Goal: Task Accomplishment & Management: Manage account settings

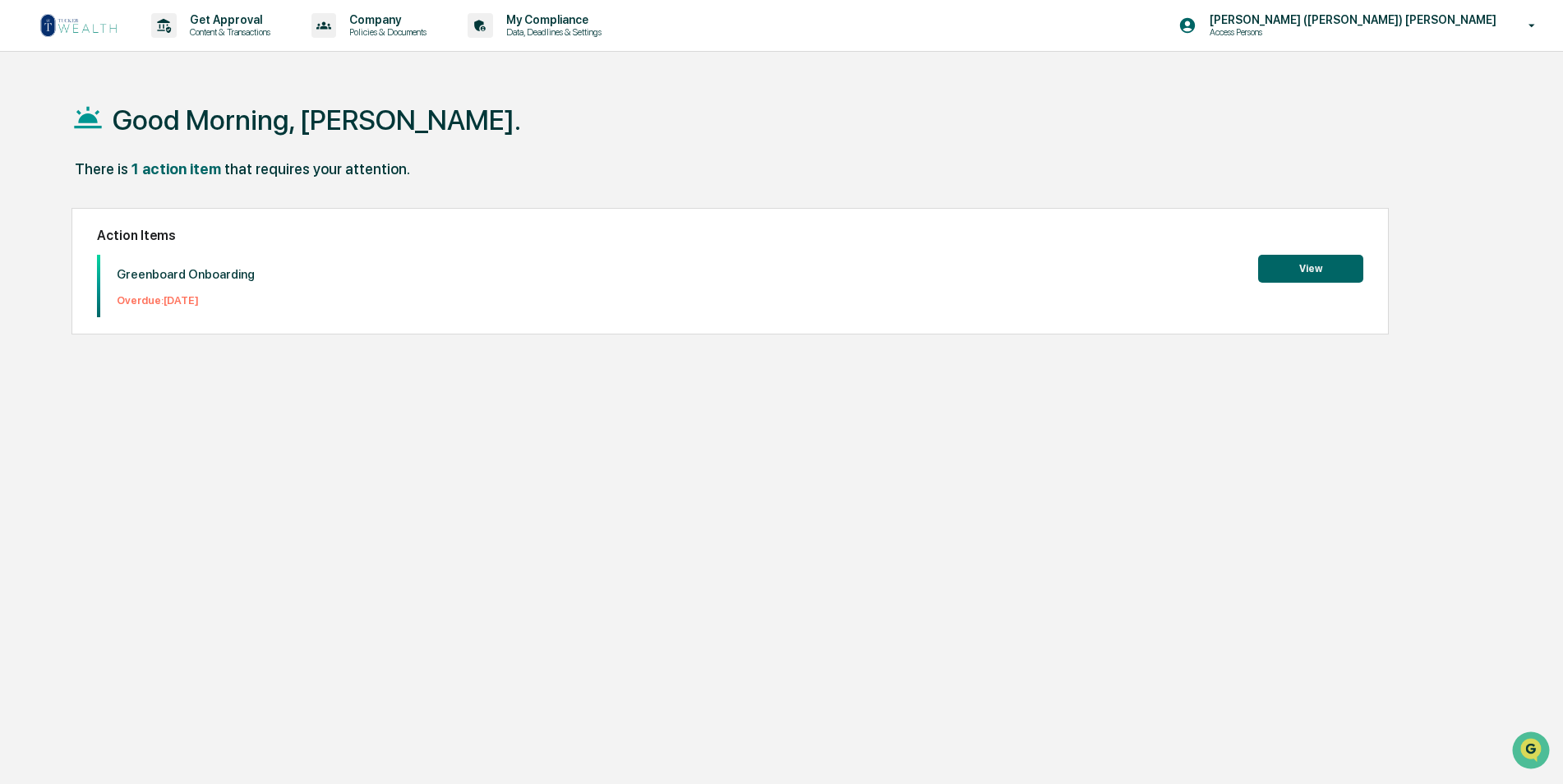
click at [1315, 270] on button "View" at bounding box center [1310, 268] width 105 height 28
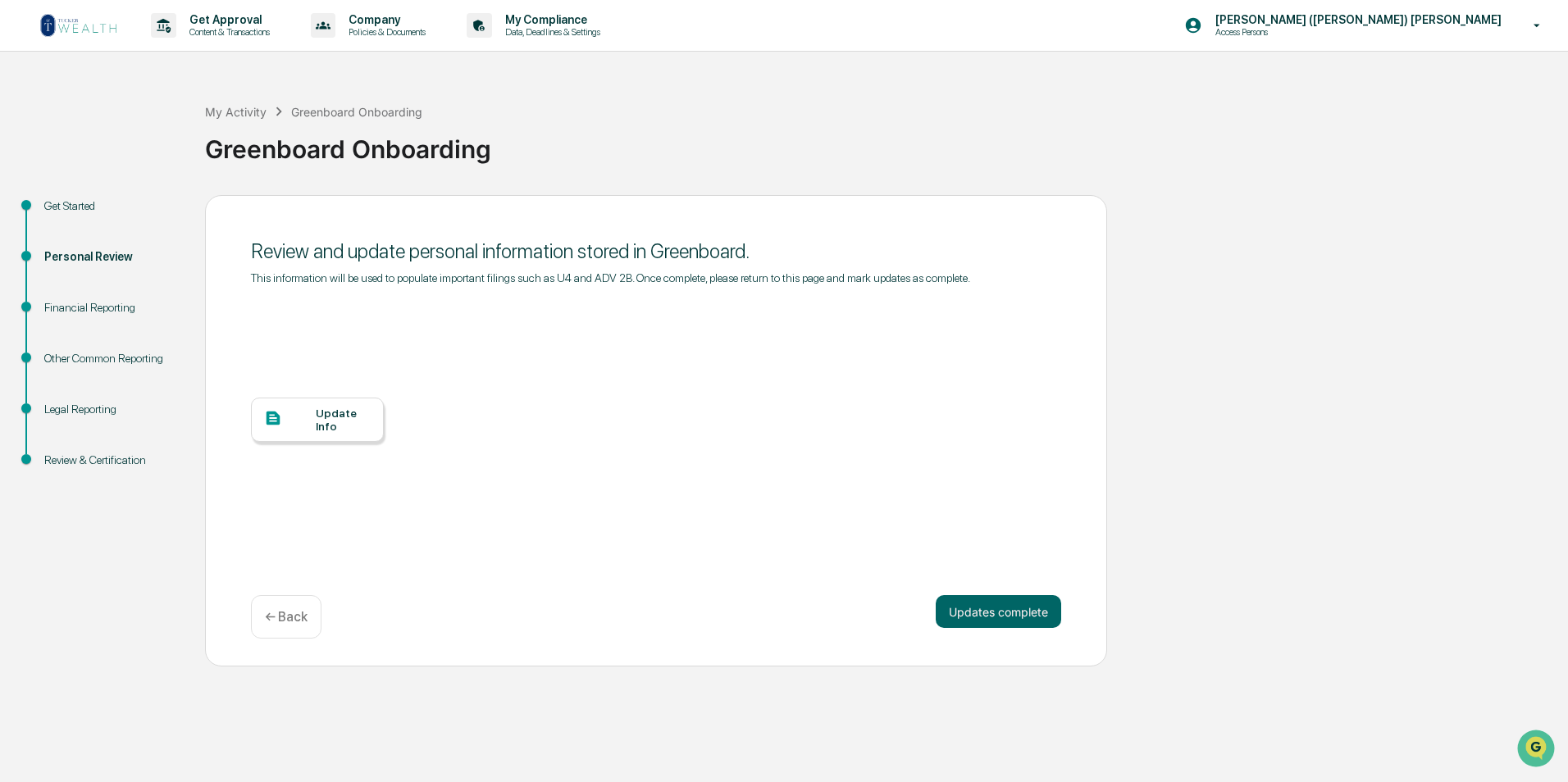
click at [316, 420] on div "Update Info" at bounding box center [343, 420] width 55 height 26
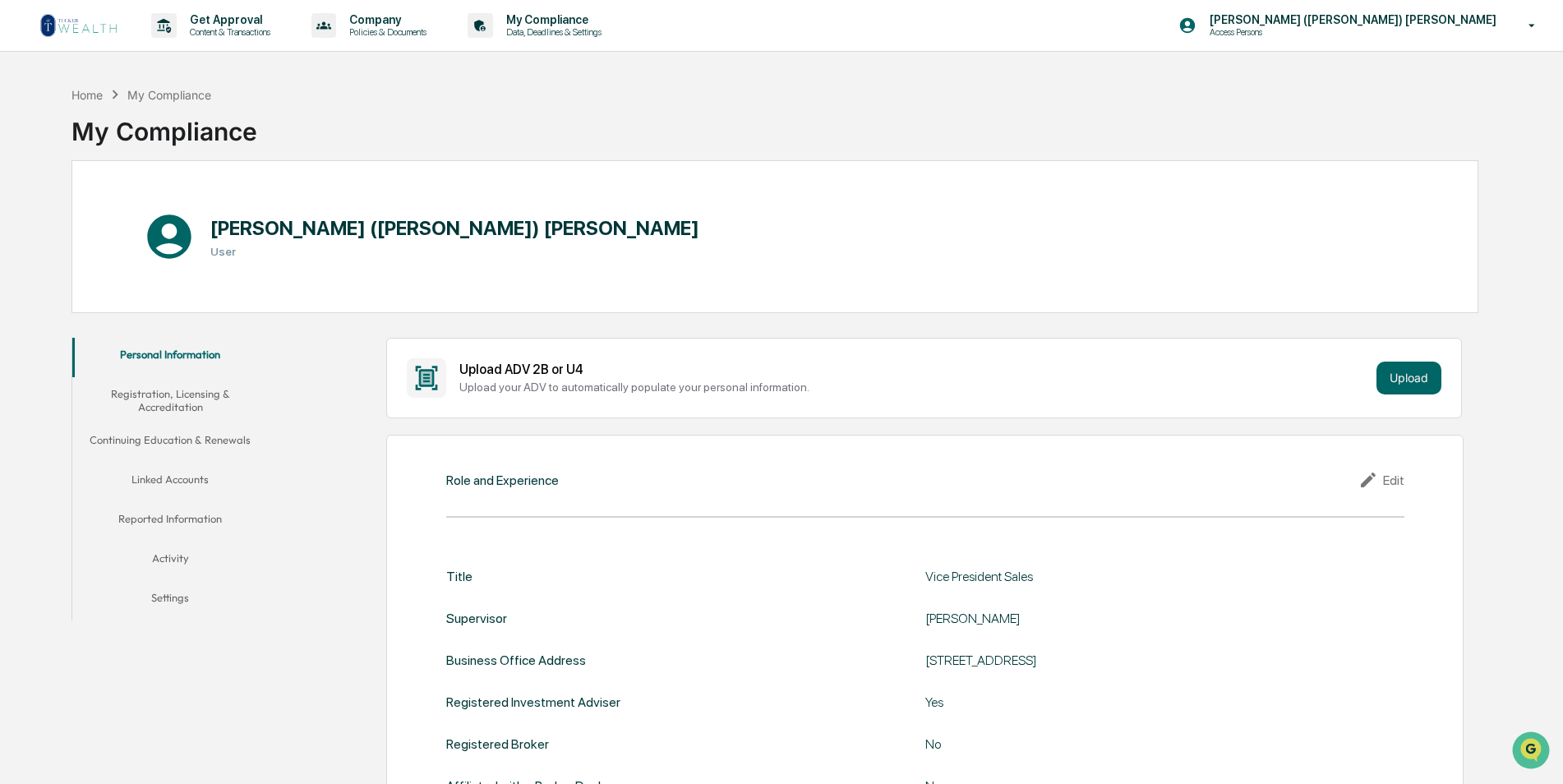
click at [158, 474] on button "Linked Accounts" at bounding box center [170, 482] width 196 height 39
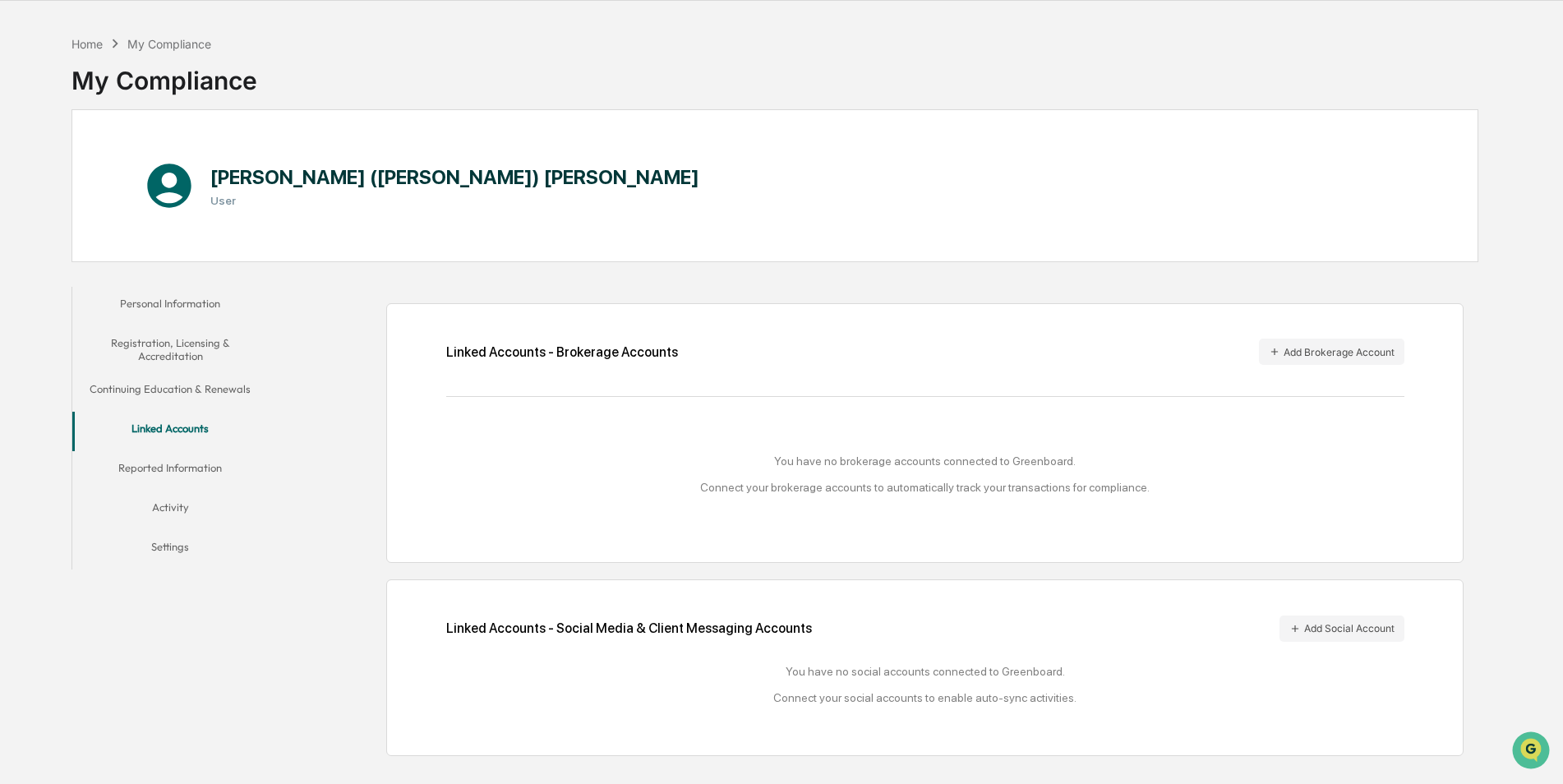
scroll to position [78, 0]
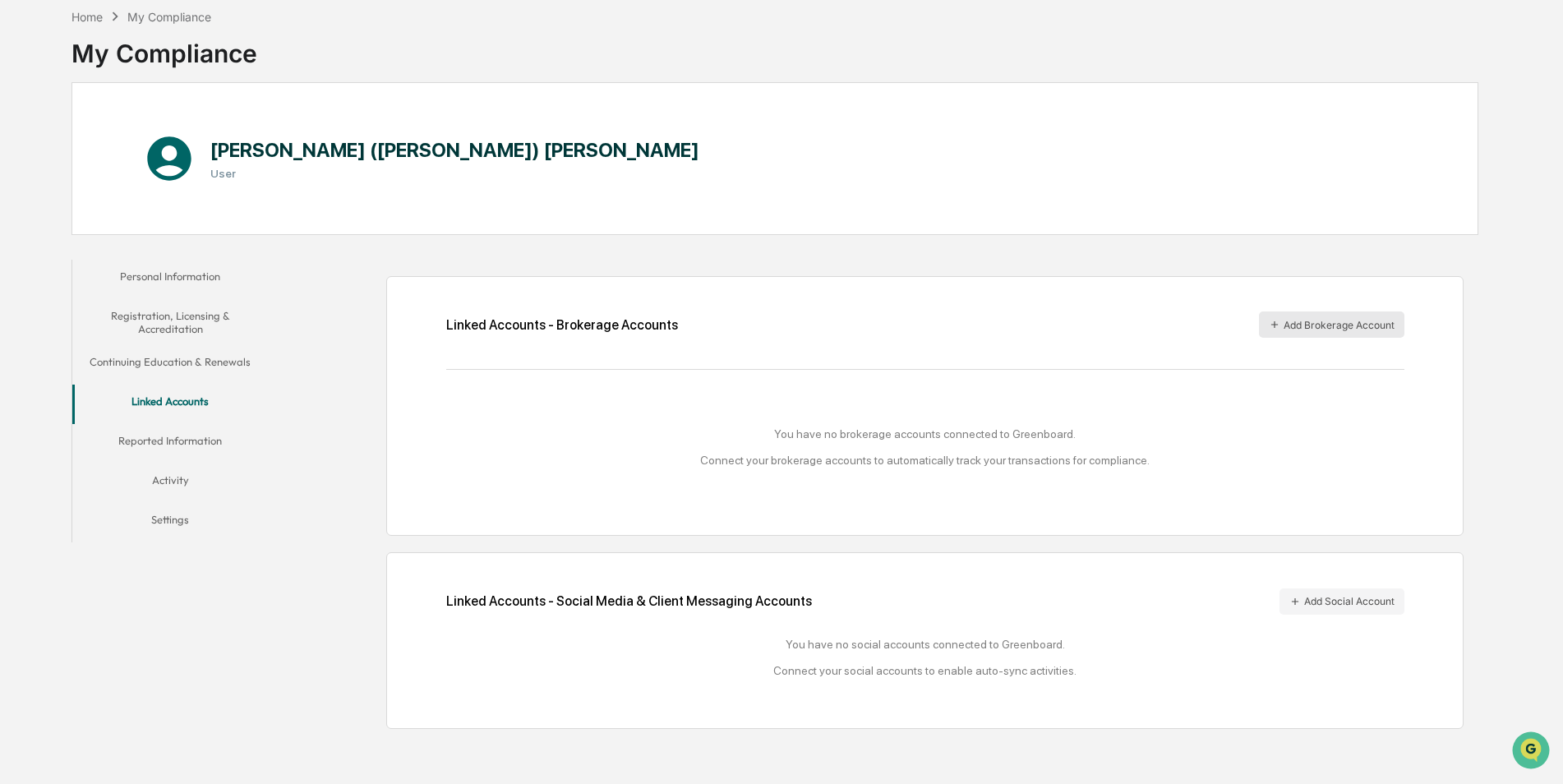
click at [1338, 325] on button "Add Brokerage Account" at bounding box center [1332, 325] width 146 height 27
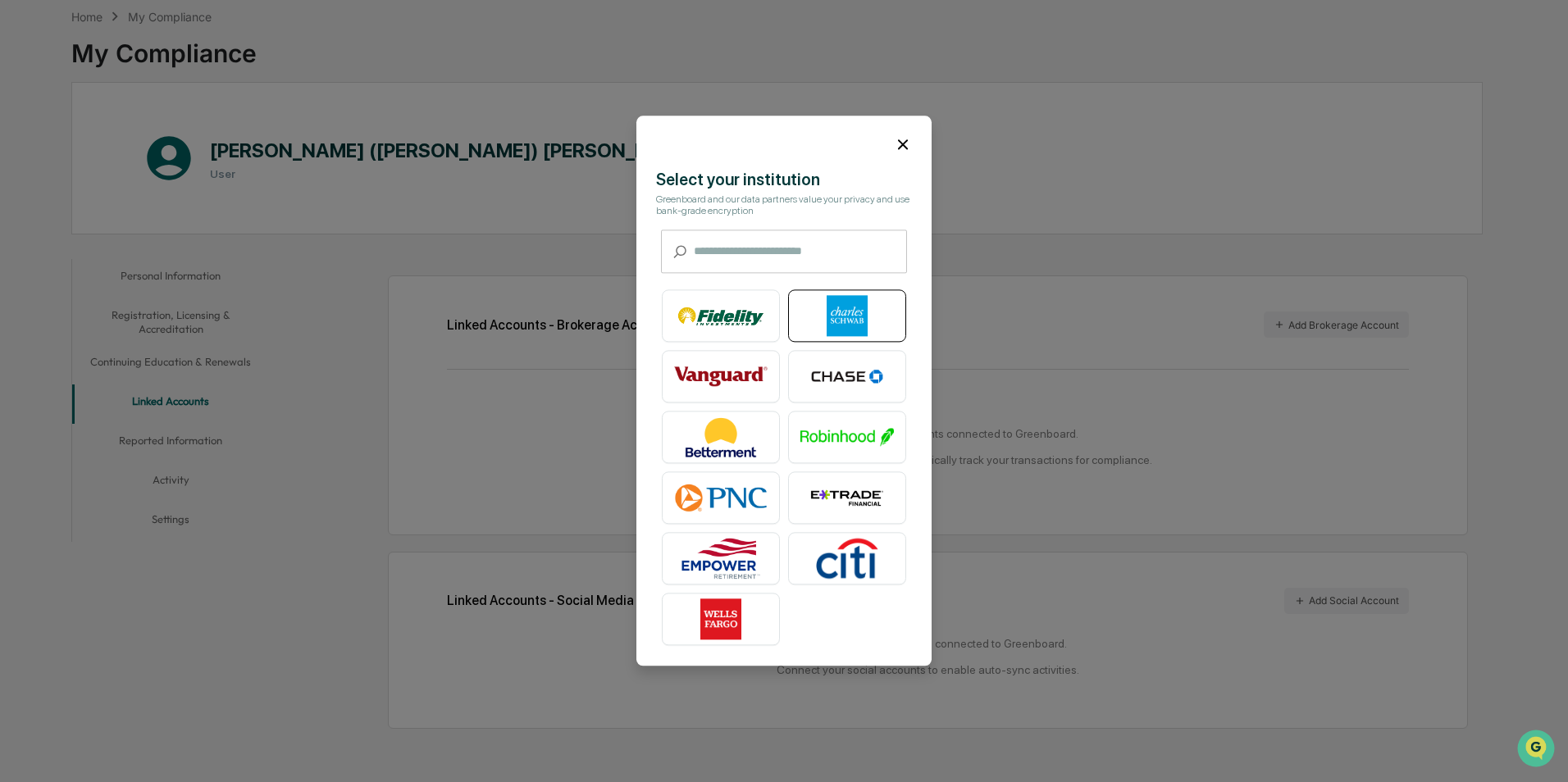
click at [843, 313] on img at bounding box center [846, 316] width 93 height 41
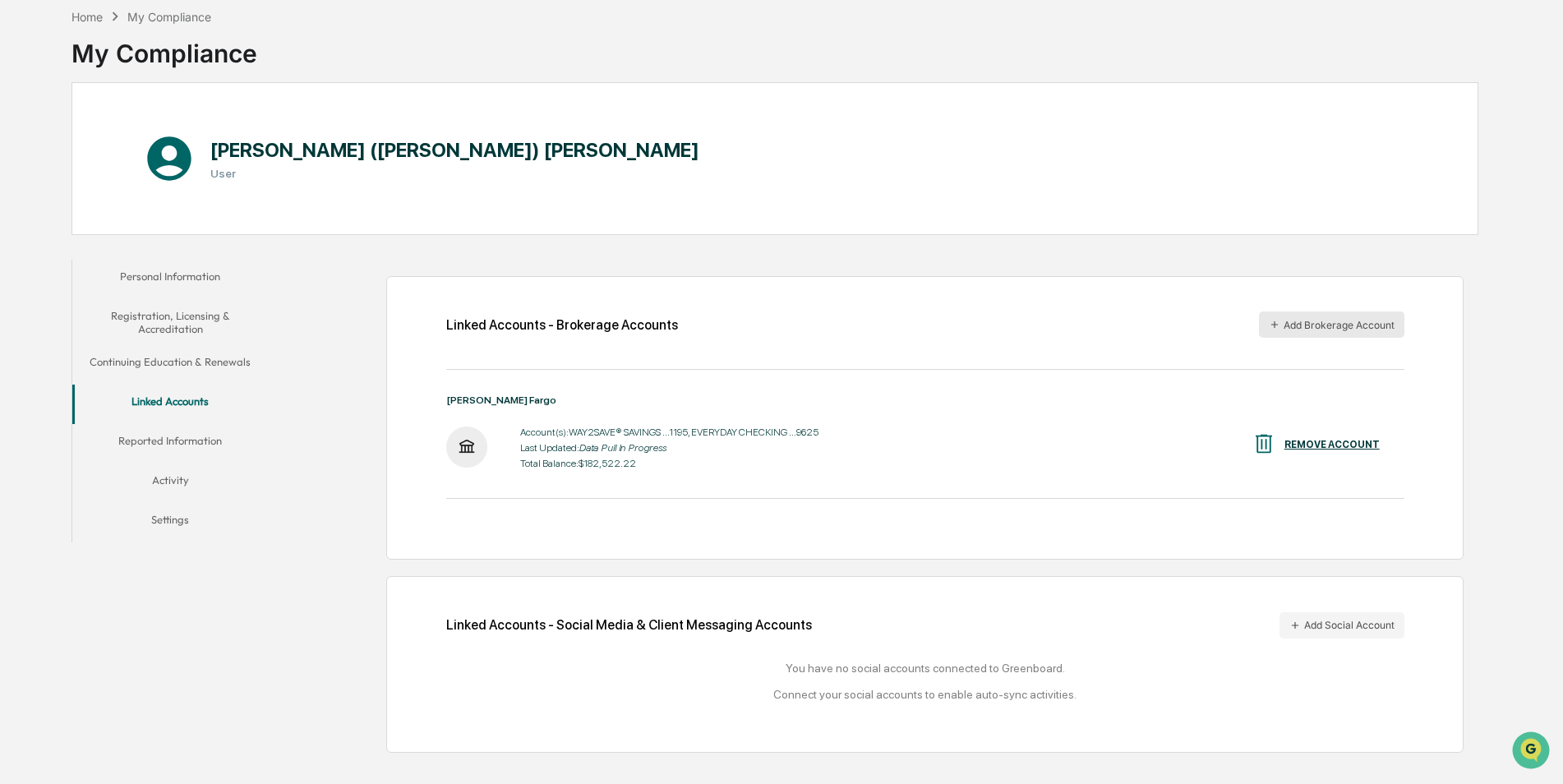
click at [1302, 325] on button "Add Brokerage Account" at bounding box center [1332, 325] width 146 height 27
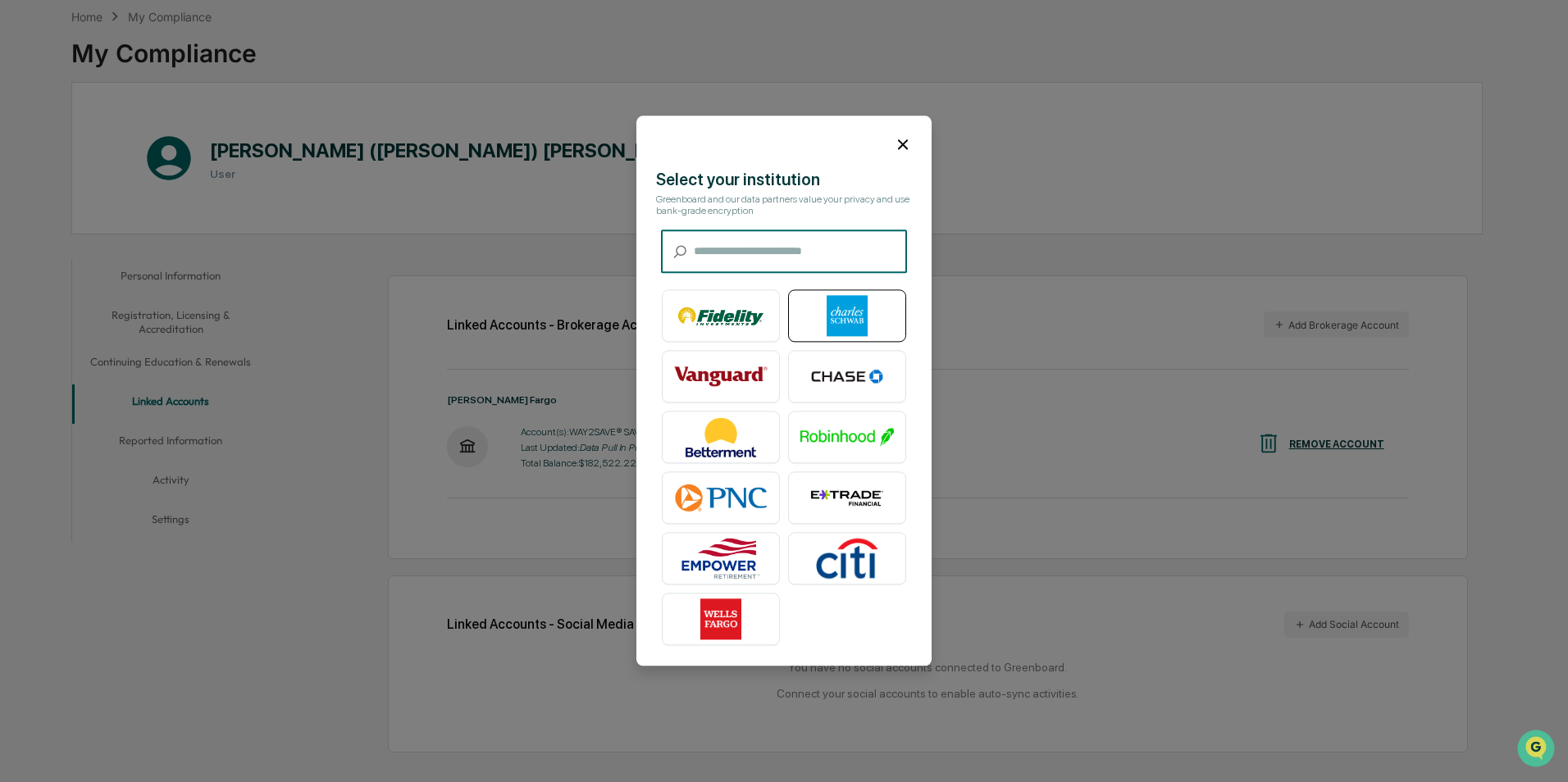
click at [858, 312] on img at bounding box center [846, 316] width 93 height 41
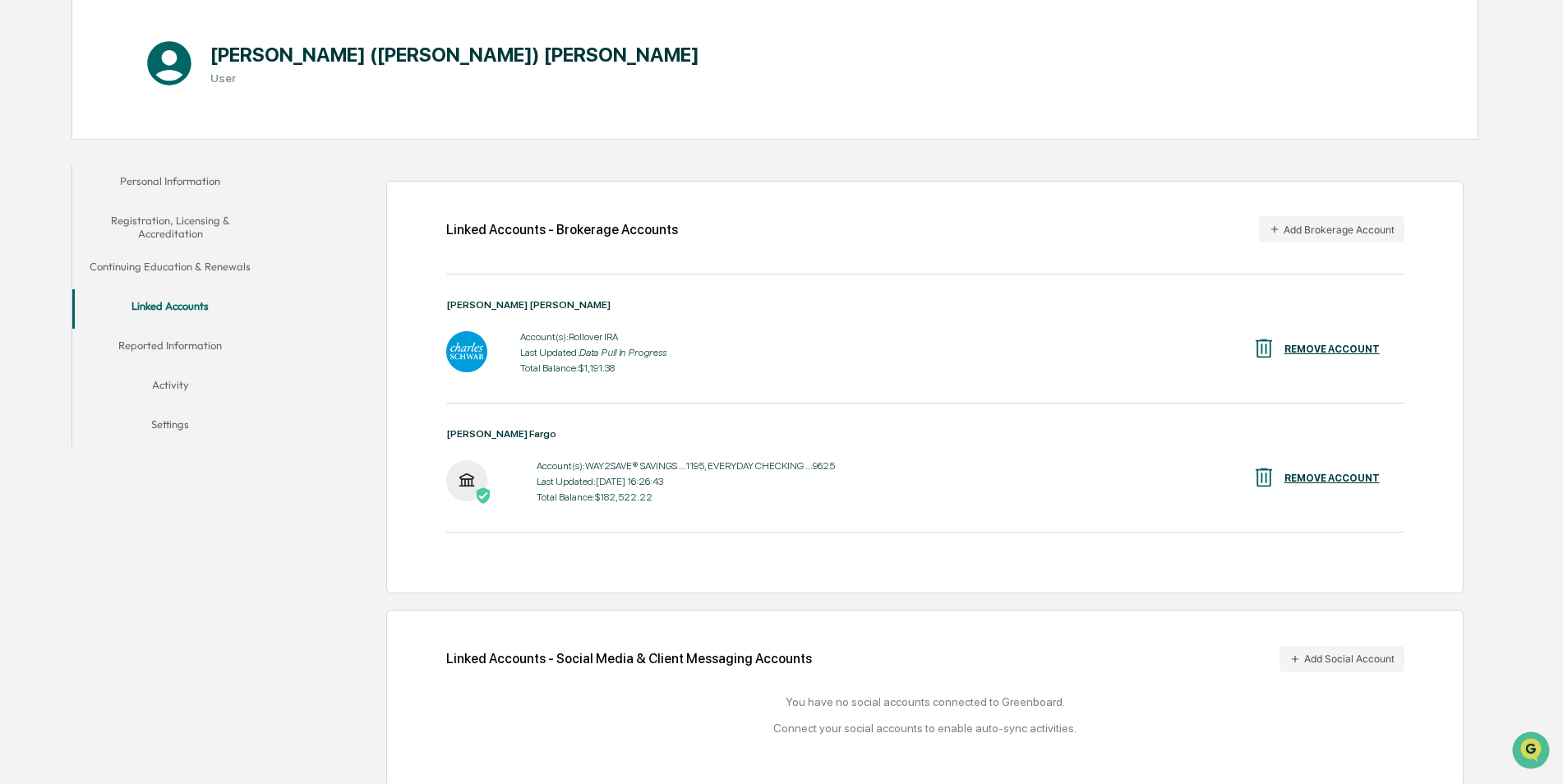
scroll to position [184, 0]
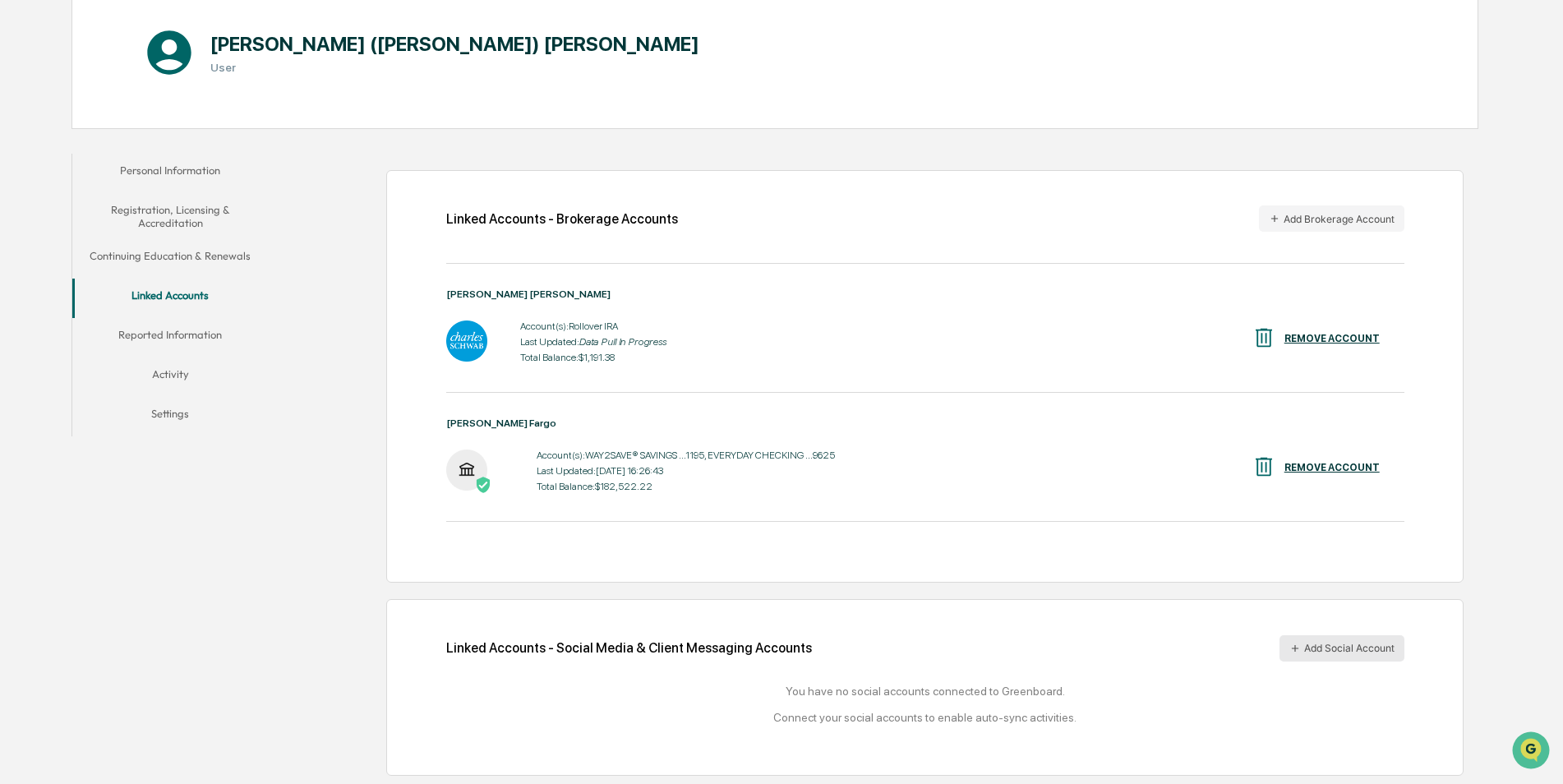
click at [1371, 650] on button "Add Social Account" at bounding box center [1342, 648] width 125 height 27
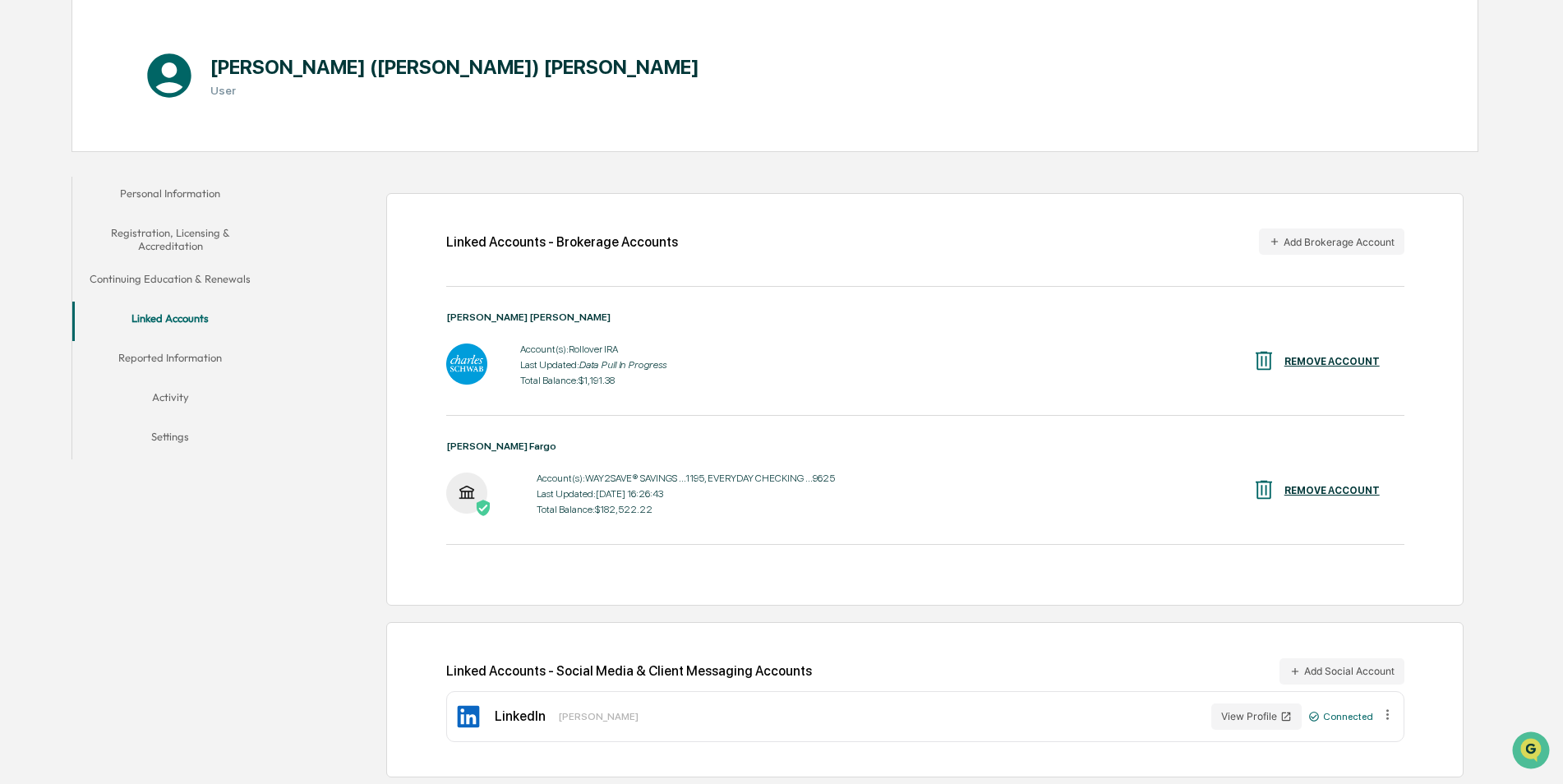
scroll to position [163, 0]
click at [161, 354] on button "Reported Information" at bounding box center [170, 359] width 196 height 39
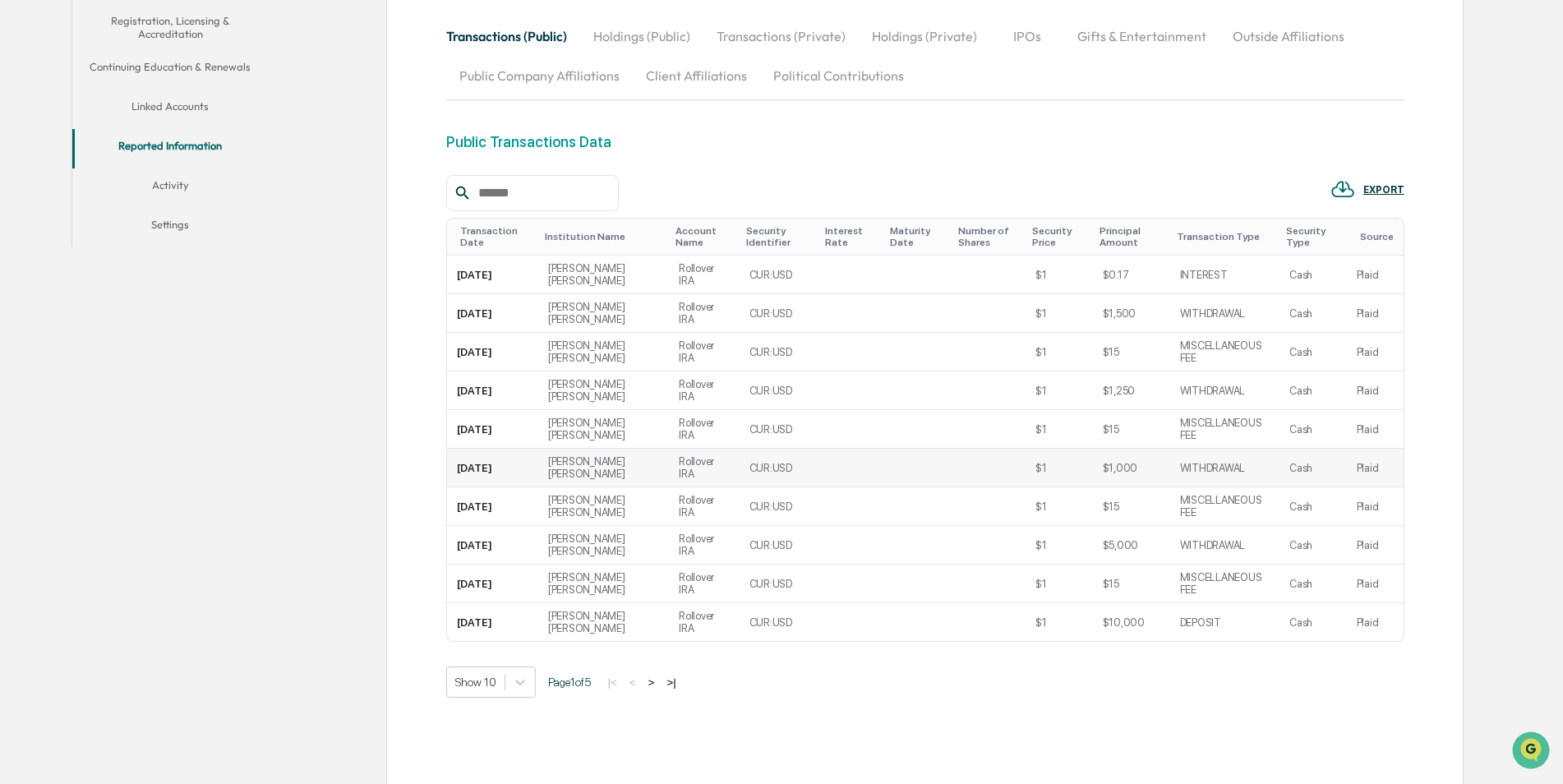
scroll to position [428, 0]
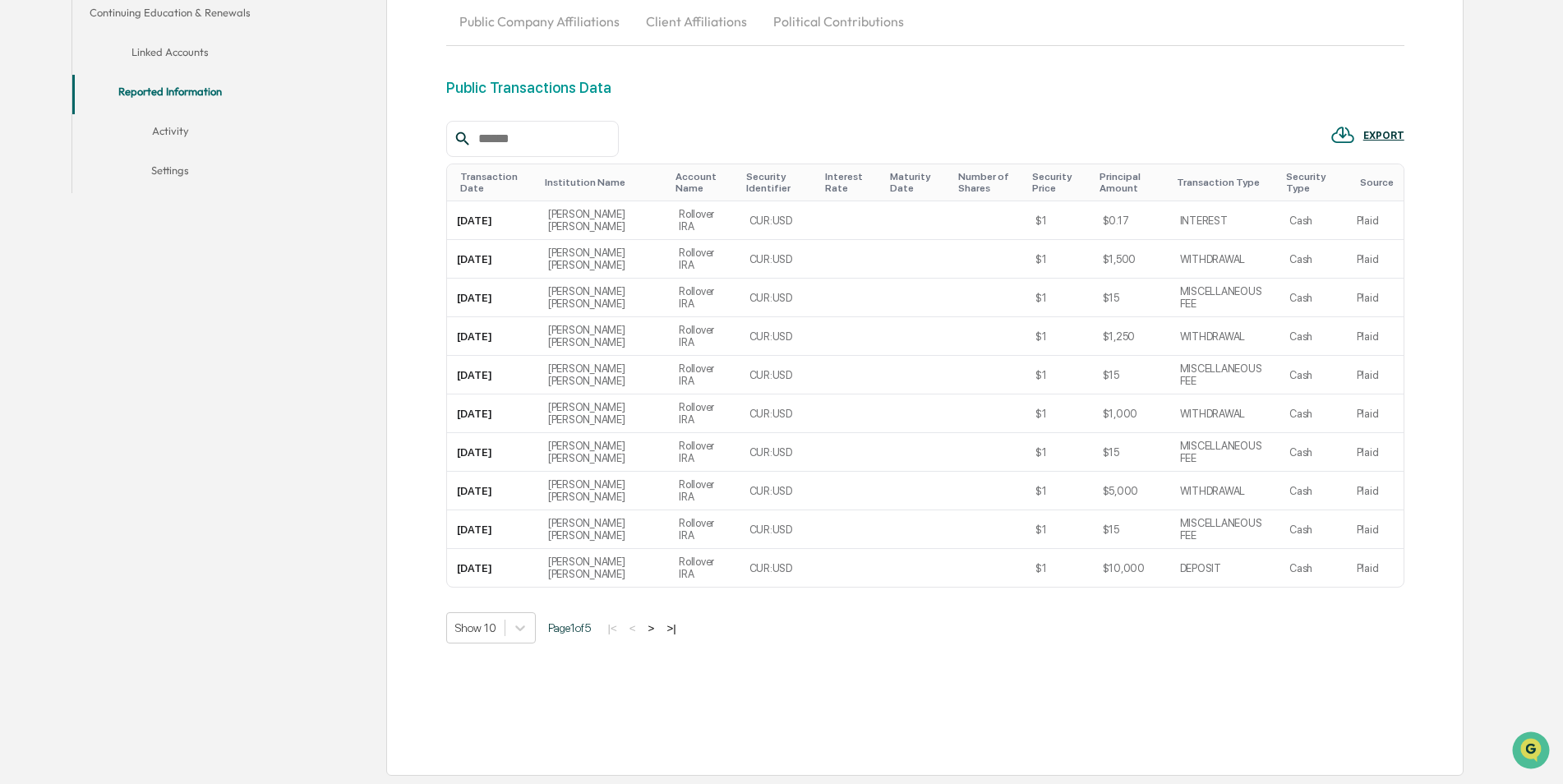
click at [183, 131] on button "Activity" at bounding box center [170, 134] width 196 height 39
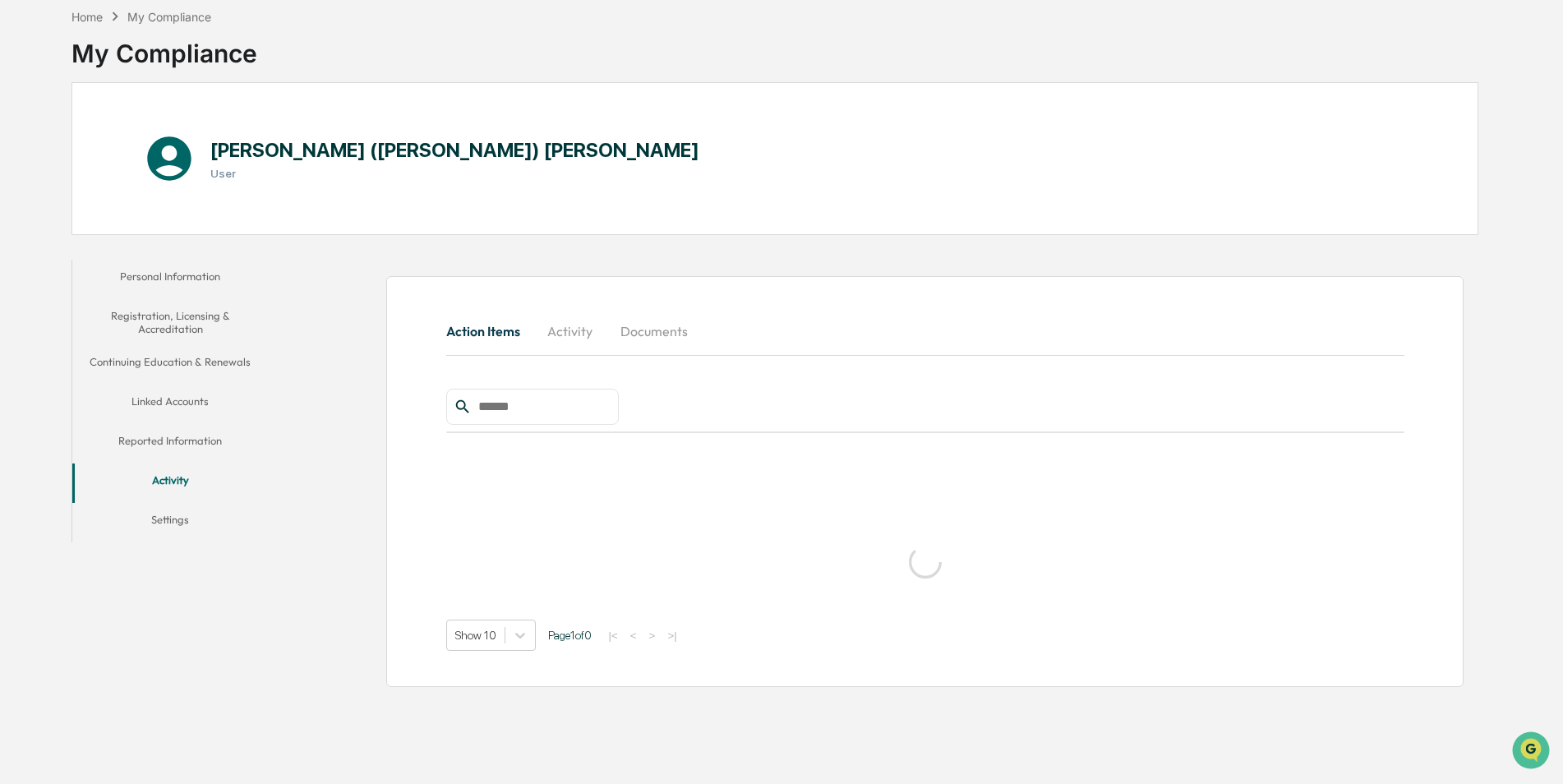
scroll to position [78, 0]
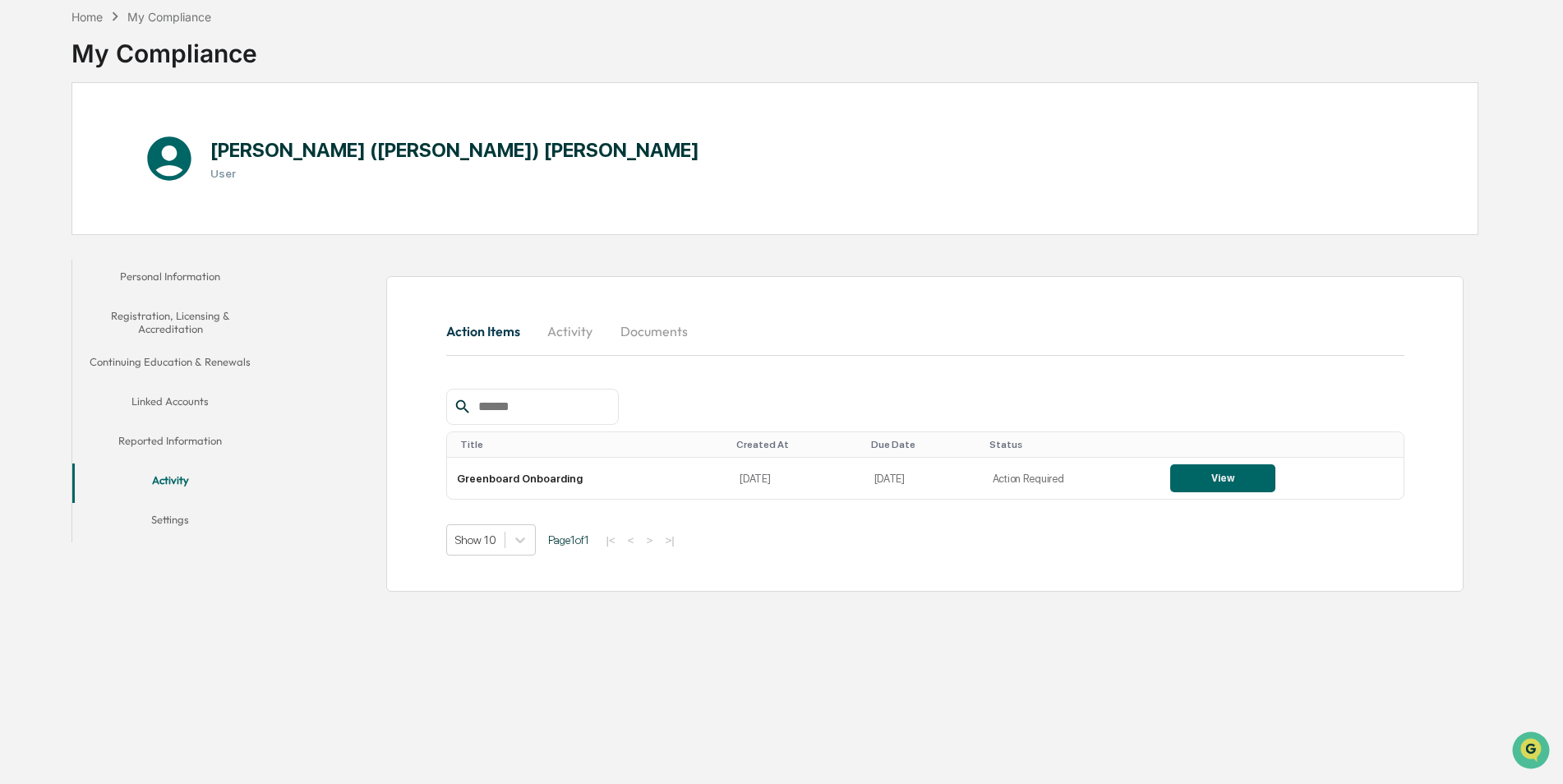
click at [580, 329] on button "Activity" at bounding box center [570, 332] width 74 height 39
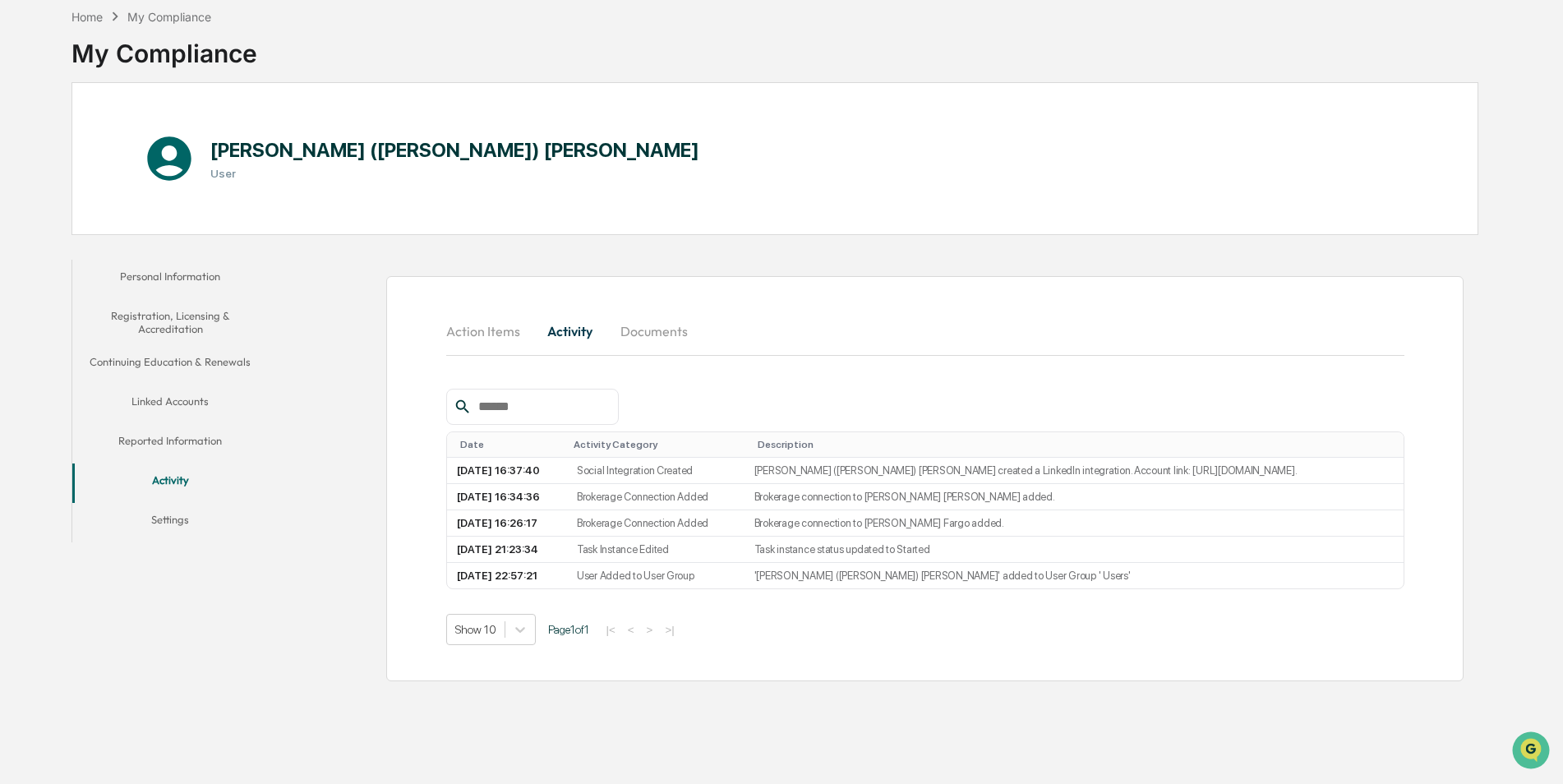
click at [656, 330] on button "Documents" at bounding box center [654, 332] width 93 height 39
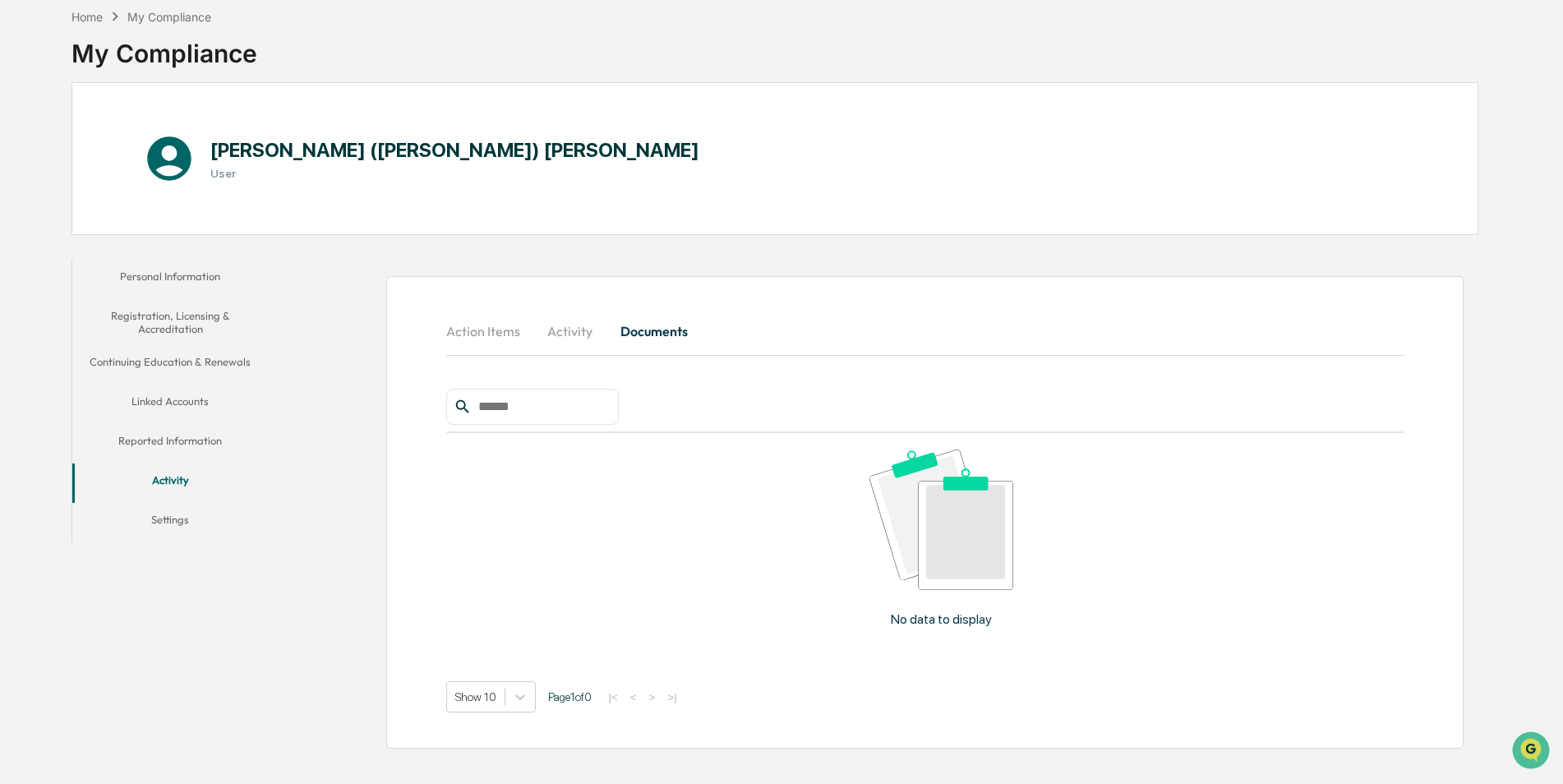
click at [175, 518] on button "Settings" at bounding box center [170, 523] width 196 height 39
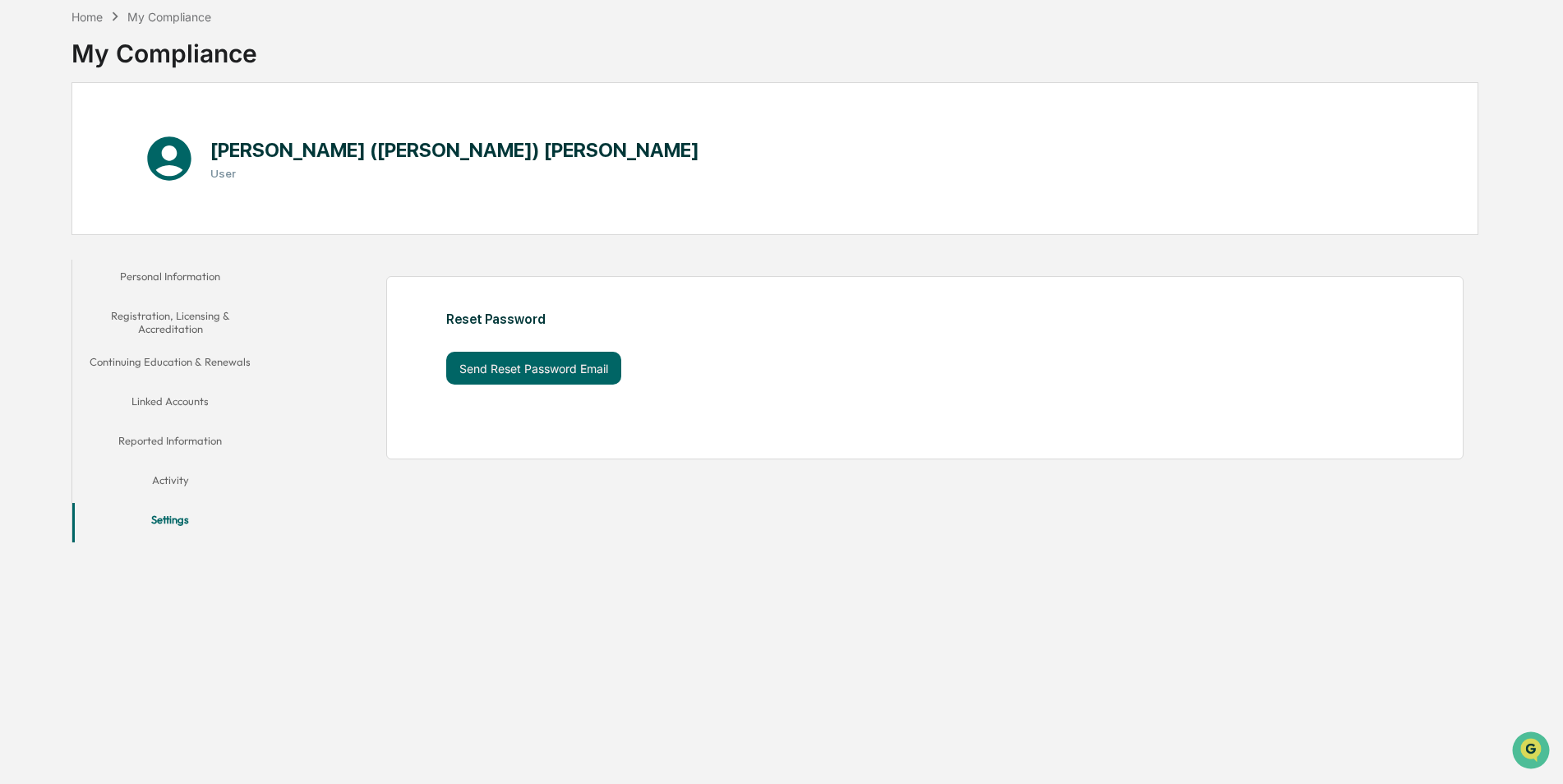
click at [190, 358] on button "Continuing Education & Renewals" at bounding box center [170, 365] width 196 height 39
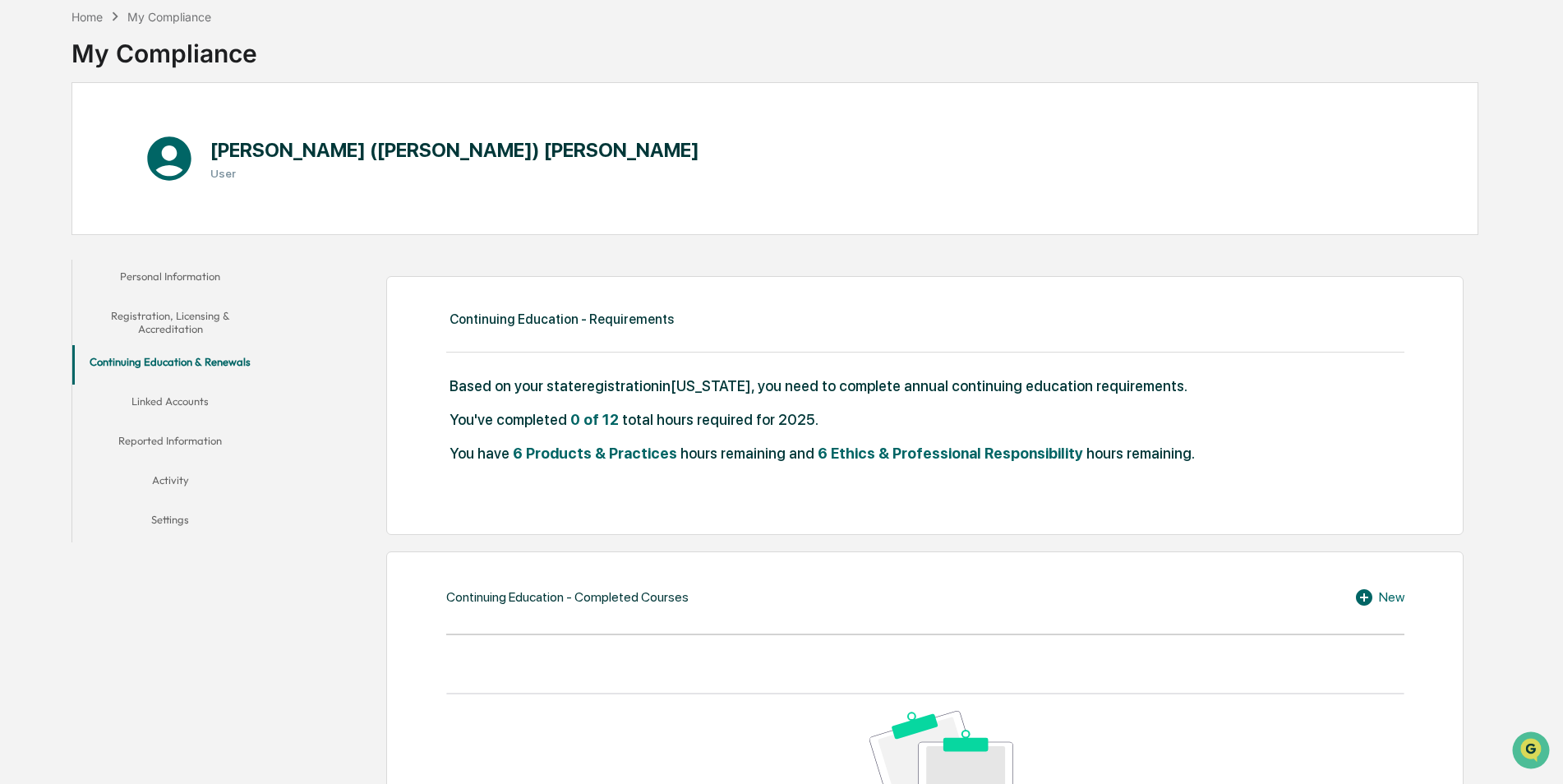
click at [171, 315] on button "Registration, Licensing & Accreditation" at bounding box center [170, 322] width 196 height 47
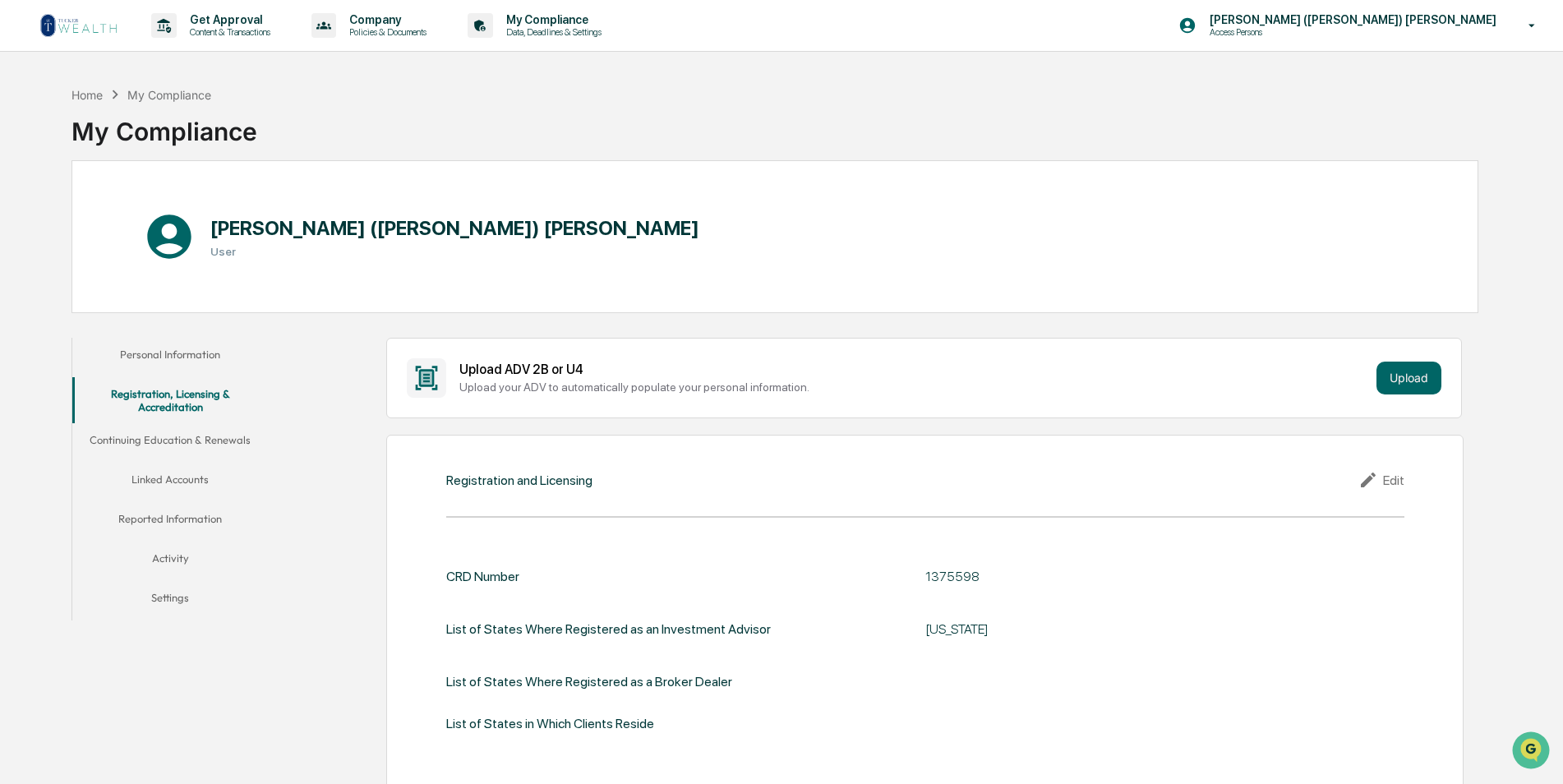
click at [181, 350] on button "Personal Information" at bounding box center [170, 357] width 196 height 39
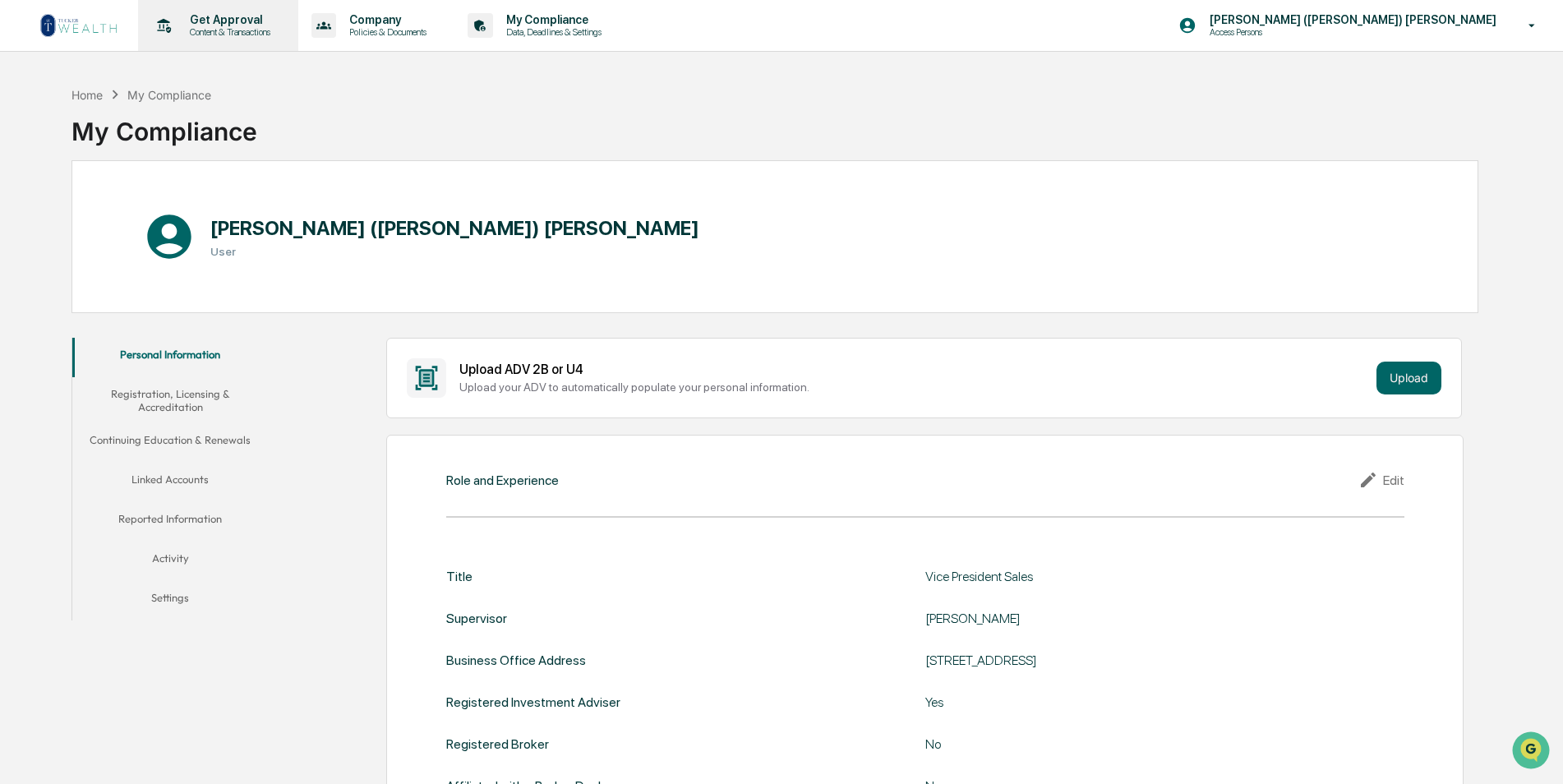
click at [219, 26] on p "Get Approval" at bounding box center [227, 19] width 102 height 13
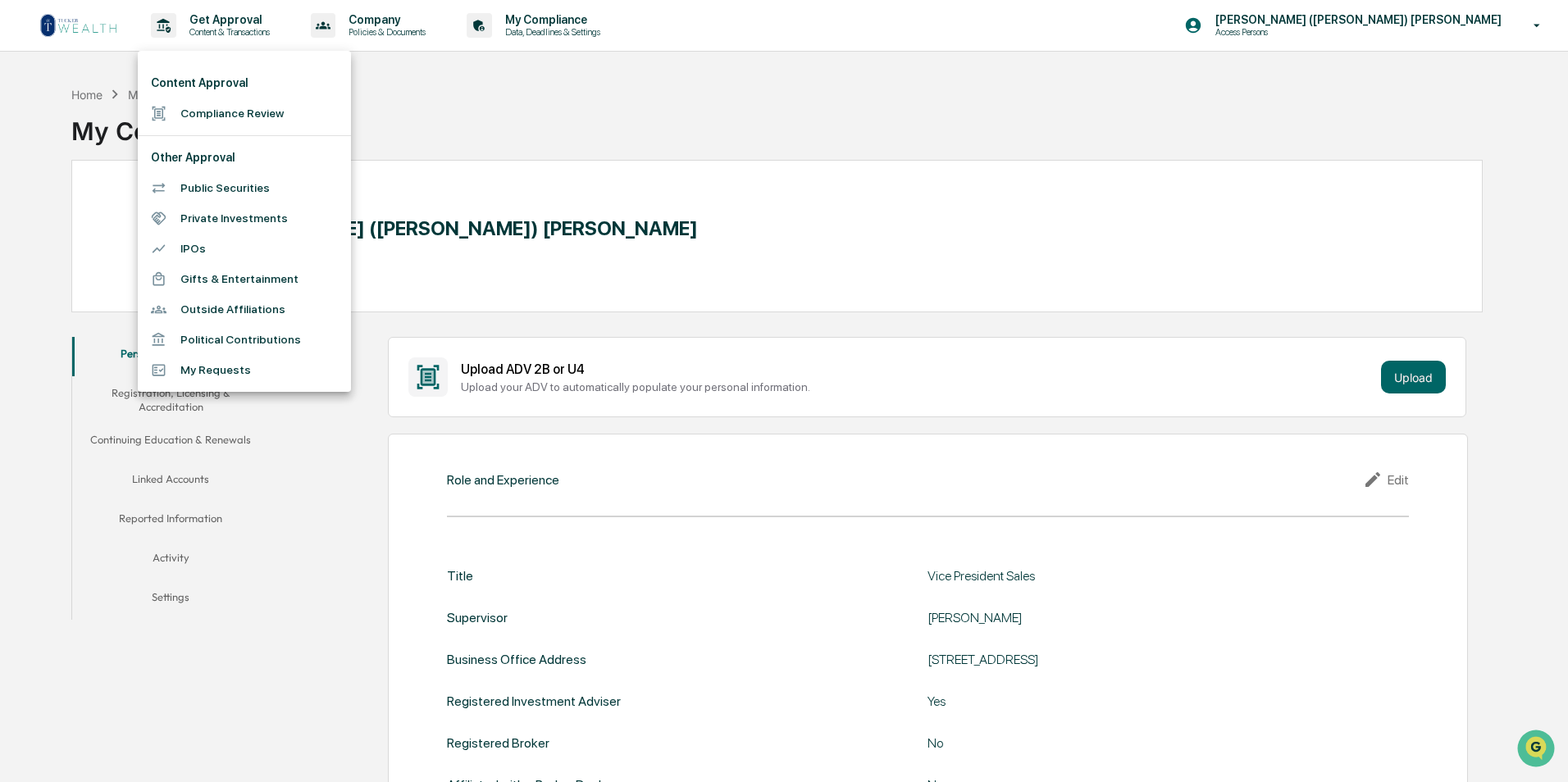
drag, startPoint x: 218, startPoint y: 26, endPoint x: 689, endPoint y: 126, distance: 481.5
click at [689, 126] on div at bounding box center [784, 391] width 1568 height 782
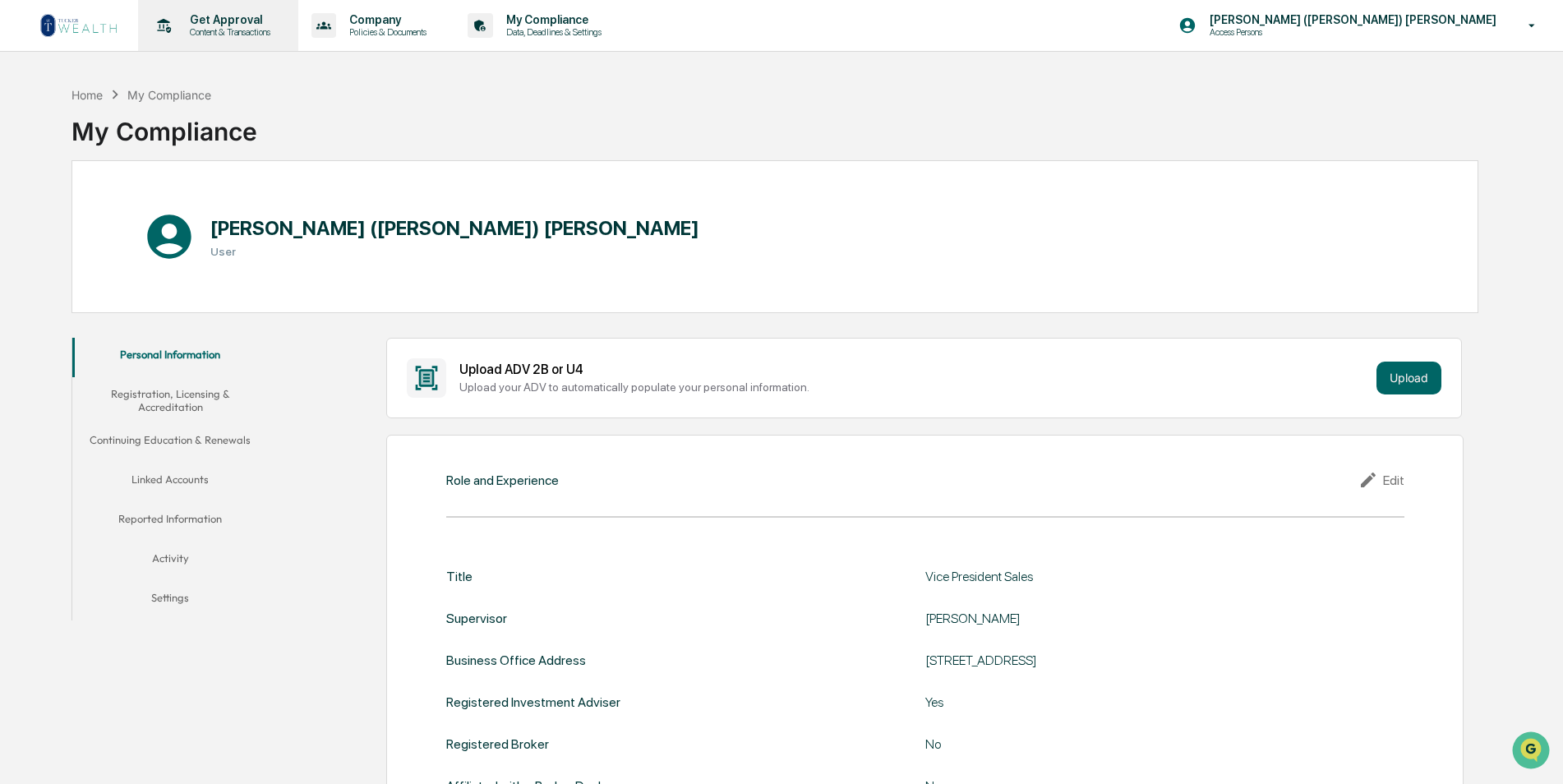
click at [237, 34] on p "Content & Transactions" at bounding box center [227, 32] width 102 height 11
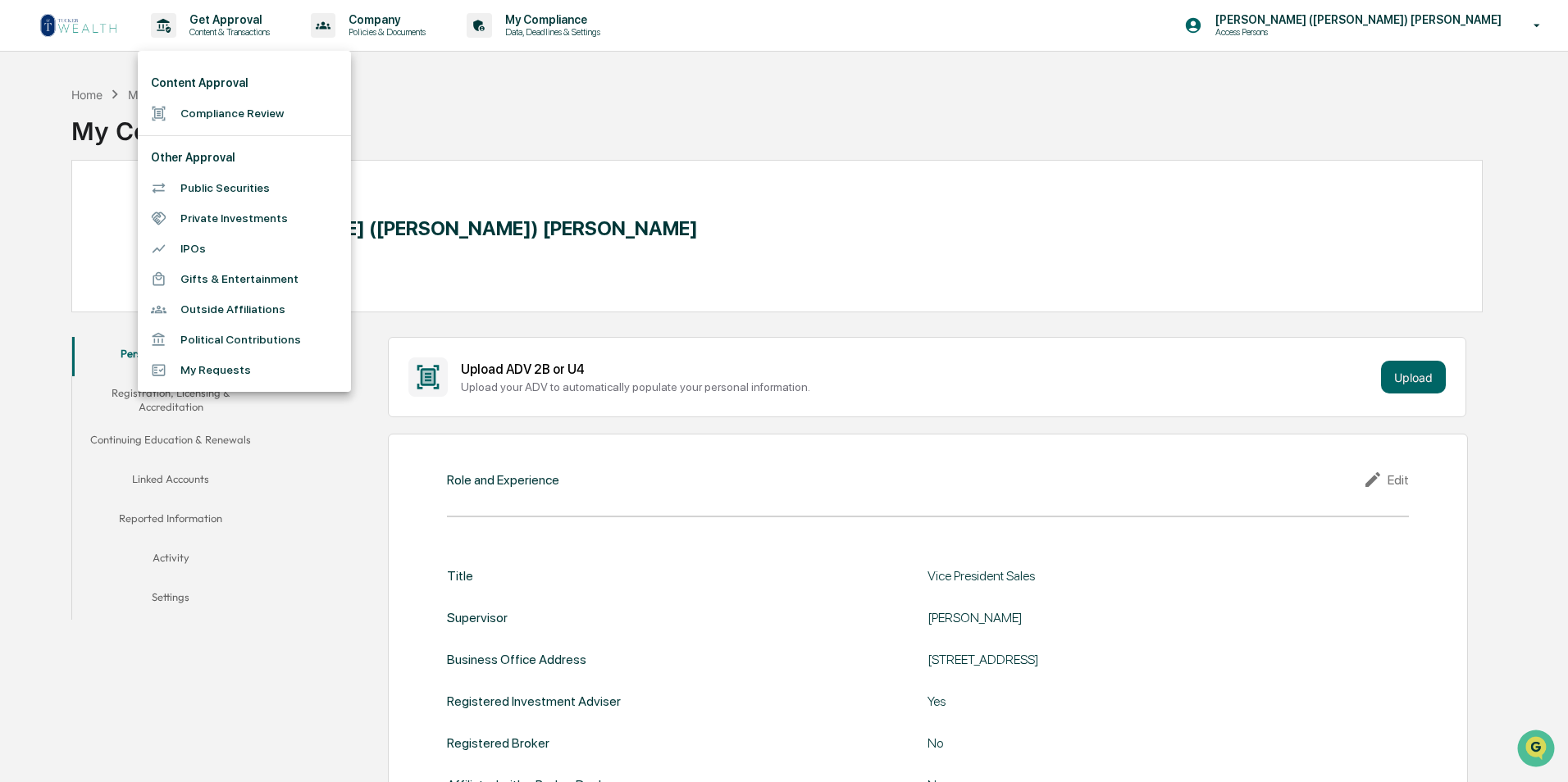
click at [392, 23] on div at bounding box center [784, 391] width 1568 height 782
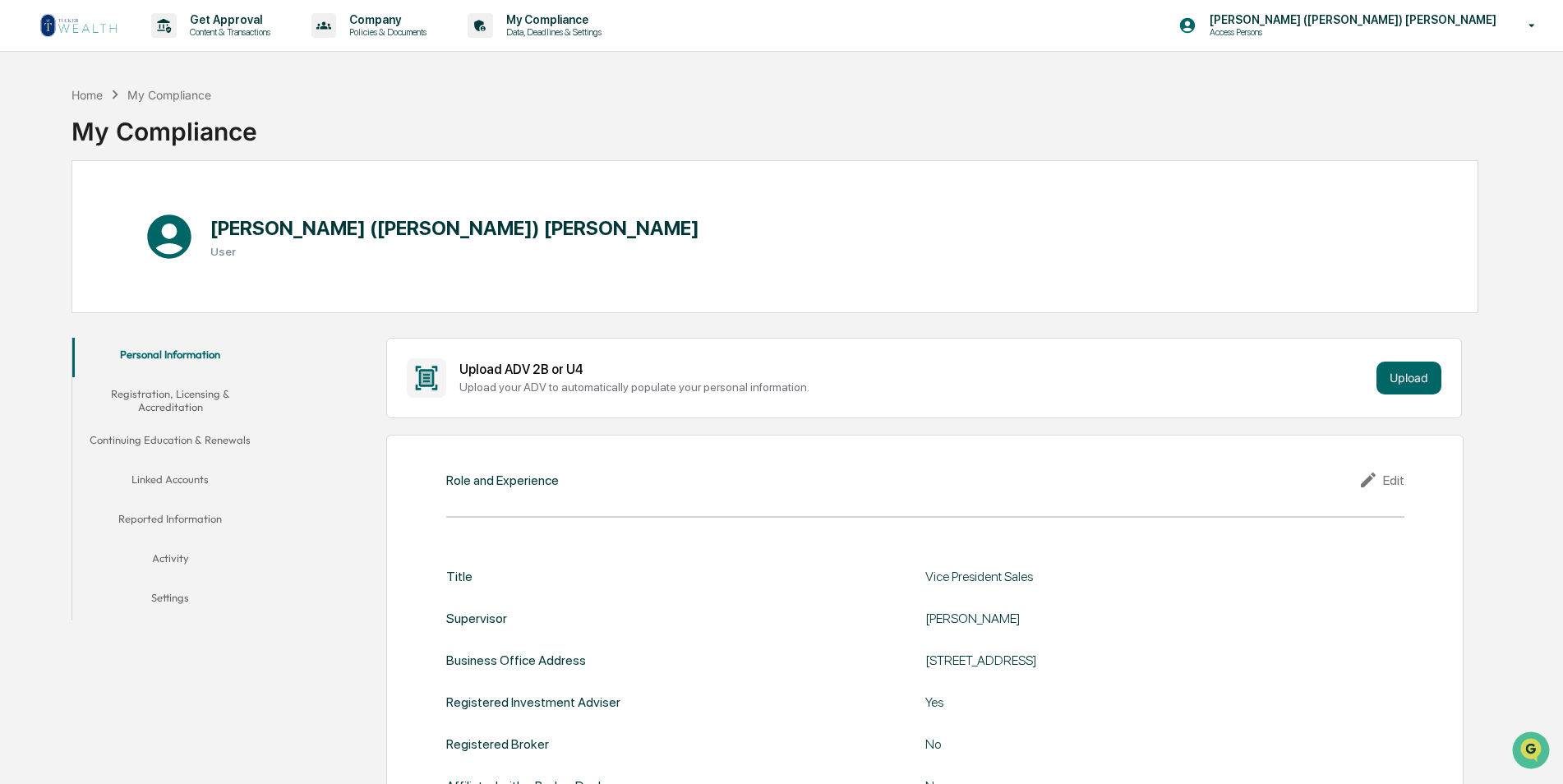
click at [392, 23] on p "Company" at bounding box center [385, 19] width 99 height 13
click at [547, 23] on div at bounding box center [786, 392] width 1572 height 784
